Goal: Information Seeking & Learning: Learn about a topic

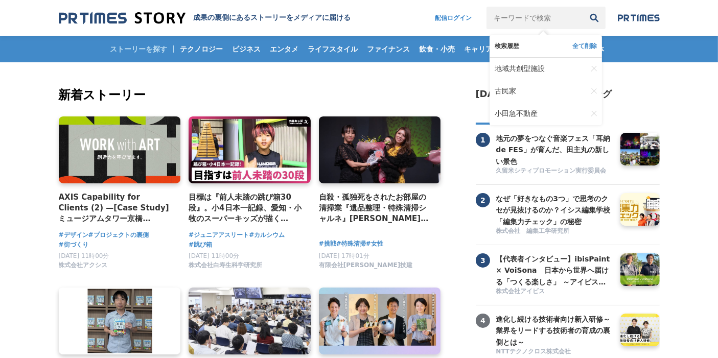
click at [502, 20] on input "キーワードで検索" at bounding box center [534, 18] width 97 height 22
type input "ＫＡＴＡＲＩＴＳＵＧＩ"
click at [583, 7] on button "検索" at bounding box center [594, 18] width 22 height 22
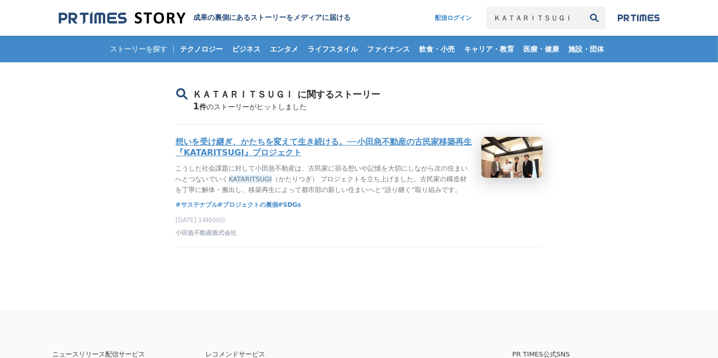
click at [364, 144] on h3 "想いを受け継ぎ、かたちを変えて生き続ける。──小田急不動産の古民家移築再生『KATARITSUGI』プロジェクト" at bounding box center [324, 147] width 297 height 21
